Goal: Task Accomplishment & Management: Manage account settings

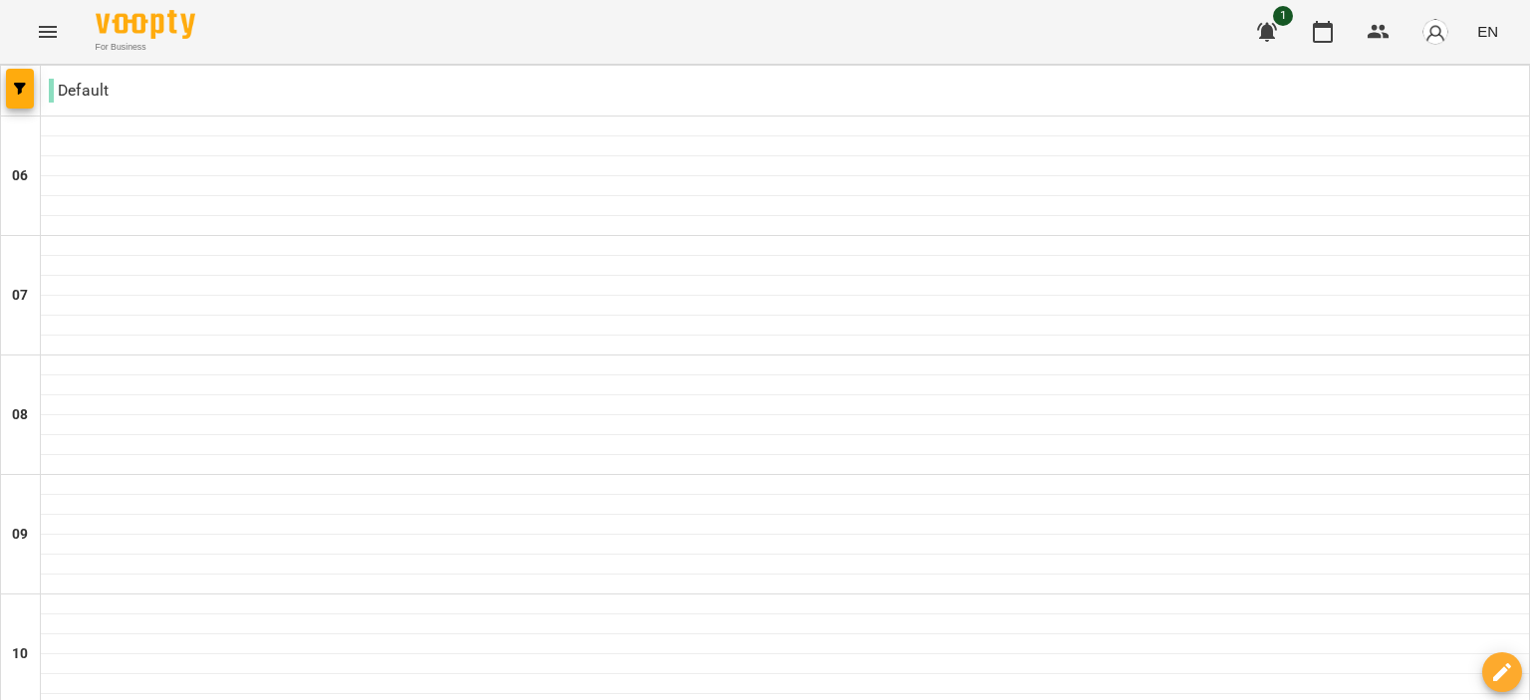
scroll to position [638, 0]
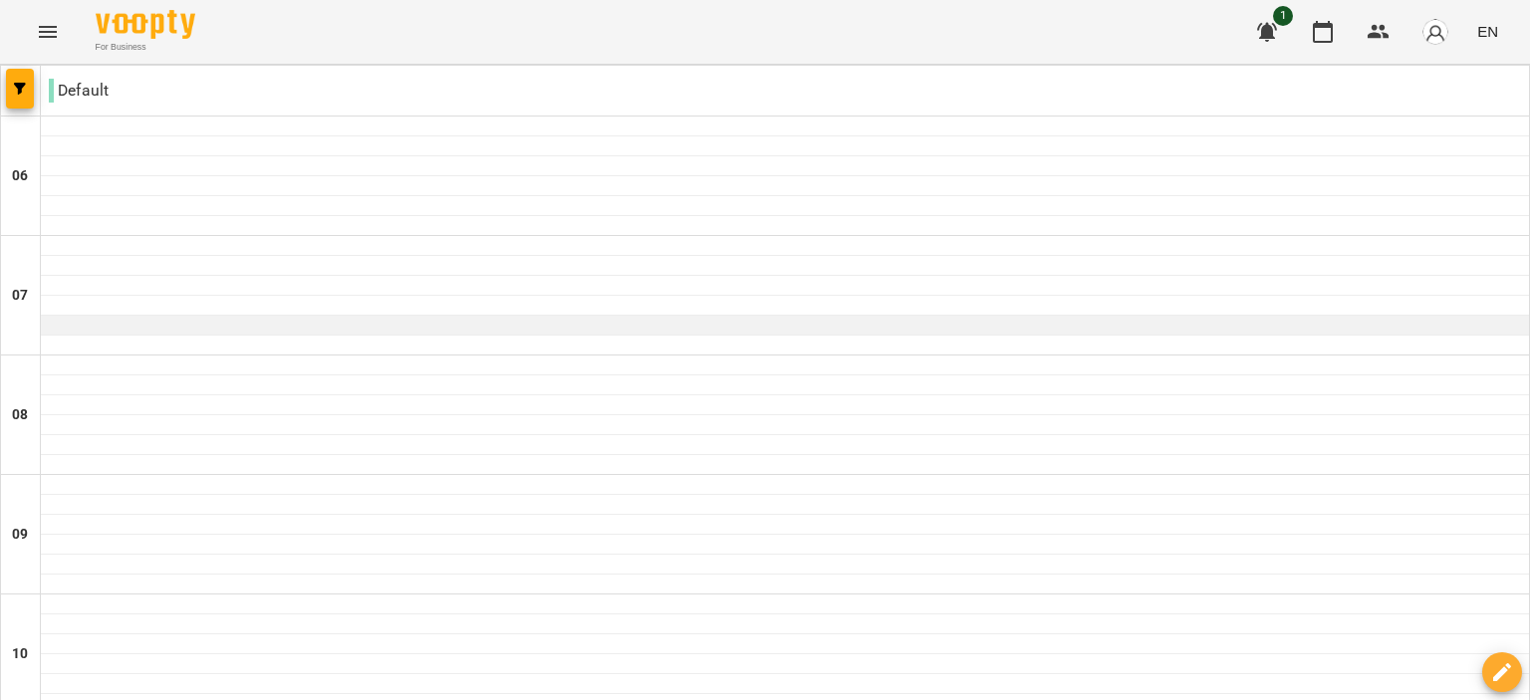
scroll to position [558, 0]
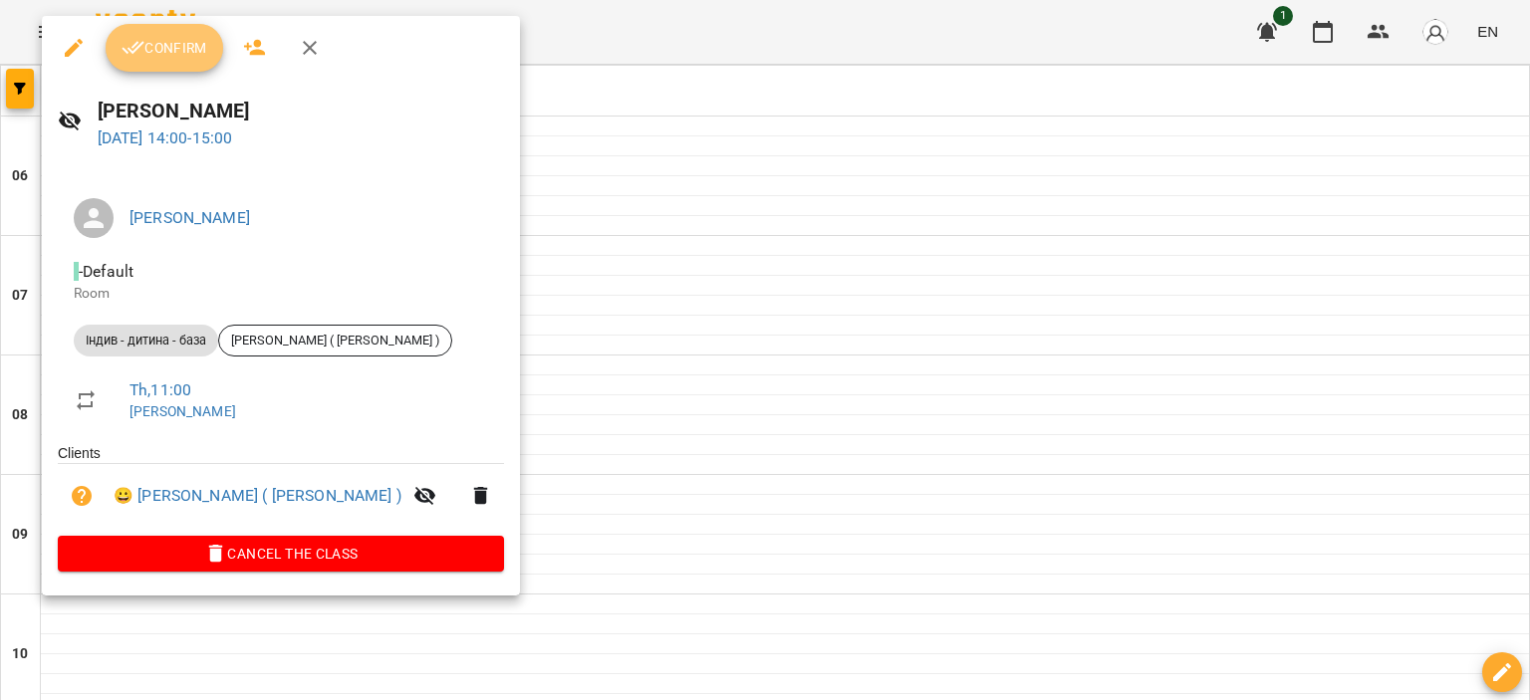
click at [168, 60] on button "Confirm" at bounding box center [165, 48] width 118 height 48
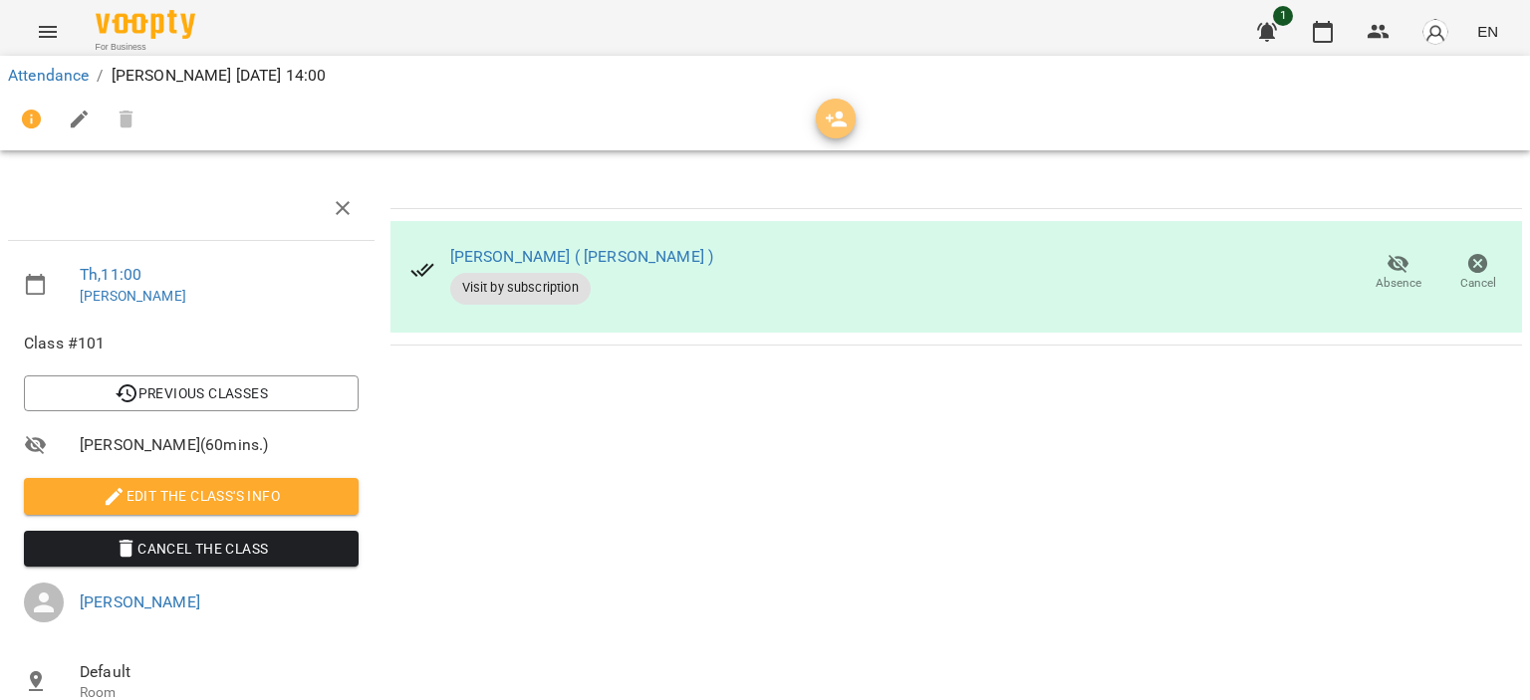
click at [830, 128] on icon "button" at bounding box center [837, 120] width 24 height 24
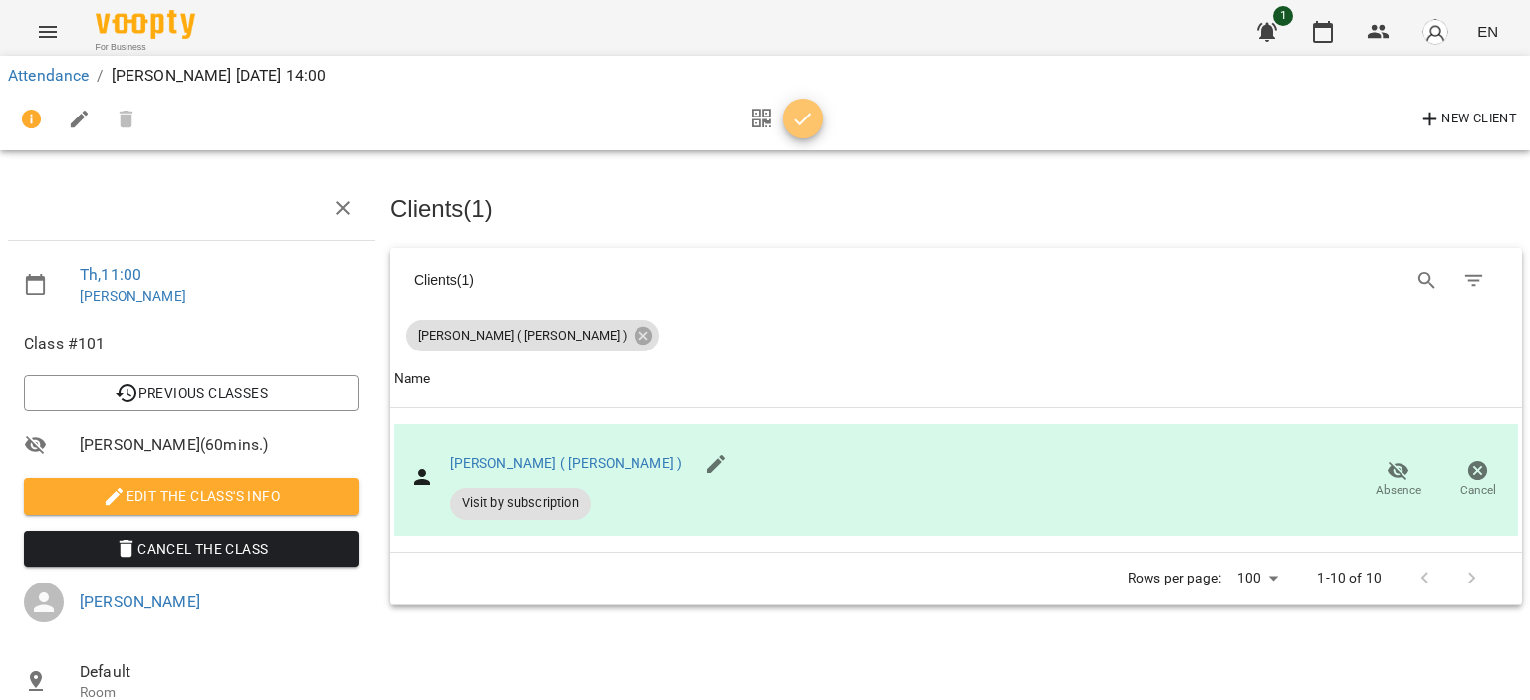
click at [796, 119] on icon "button" at bounding box center [803, 120] width 24 height 24
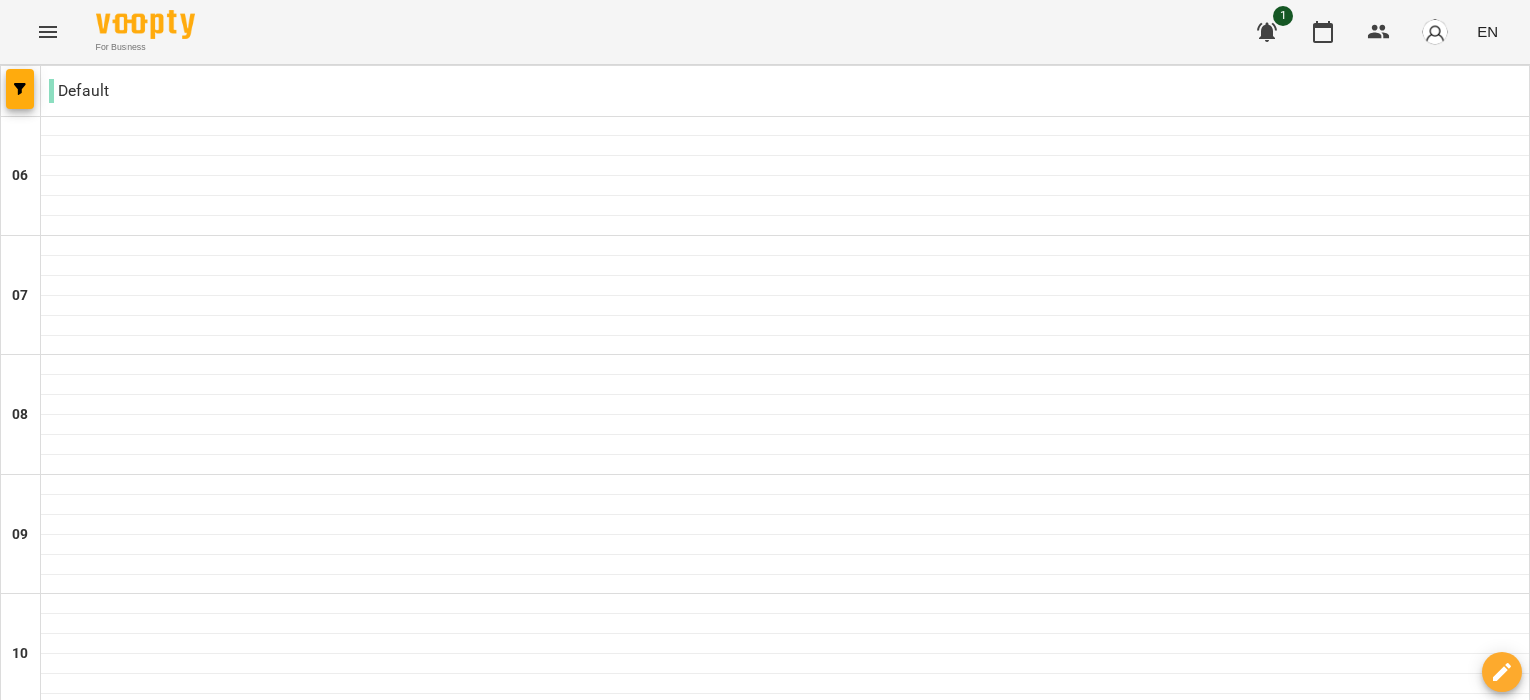
scroll to position [788, 0]
